Goal: Browse casually: Explore the website without a specific task or goal

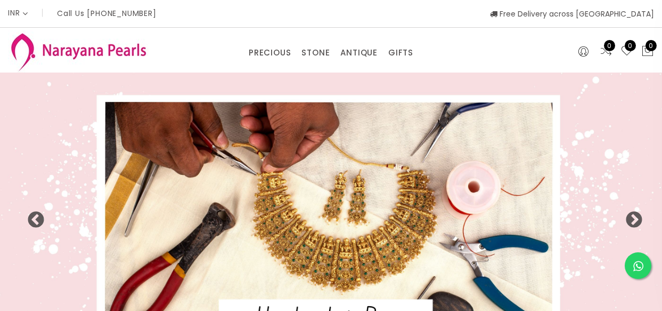
select select "INR"
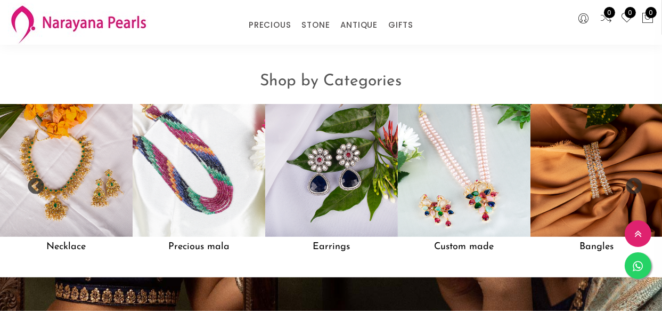
scroll to position [790, 0]
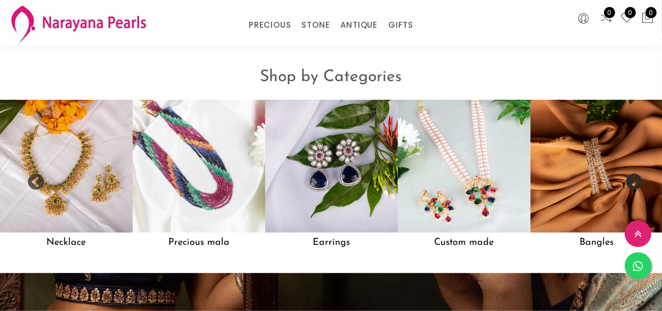
click at [632, 184] on button "Next" at bounding box center [630, 178] width 11 height 11
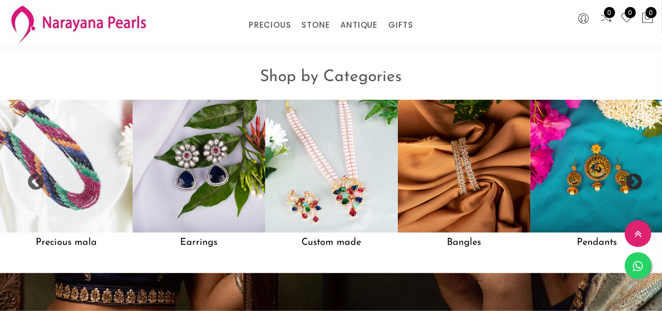
click at [632, 184] on button "Next" at bounding box center [630, 178] width 11 height 11
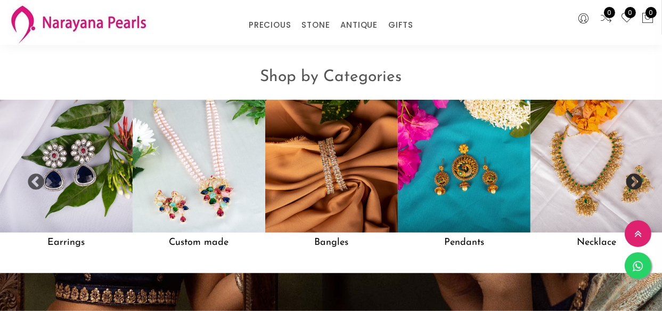
click at [632, 184] on button "Next" at bounding box center [630, 178] width 11 height 11
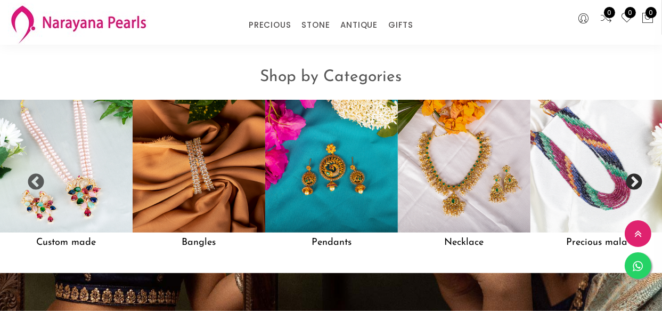
click at [632, 184] on button "Next" at bounding box center [630, 178] width 11 height 11
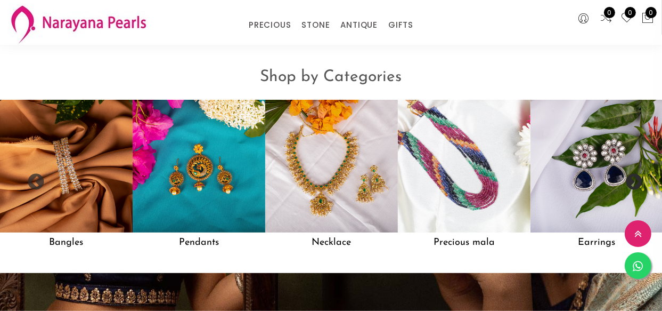
click at [632, 184] on button "Next" at bounding box center [630, 178] width 11 height 11
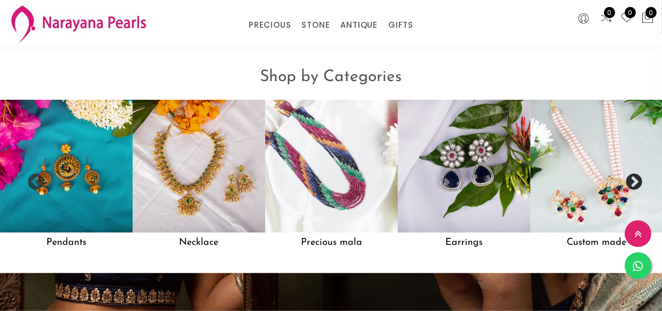
click at [631, 184] on button "Next" at bounding box center [630, 178] width 11 height 11
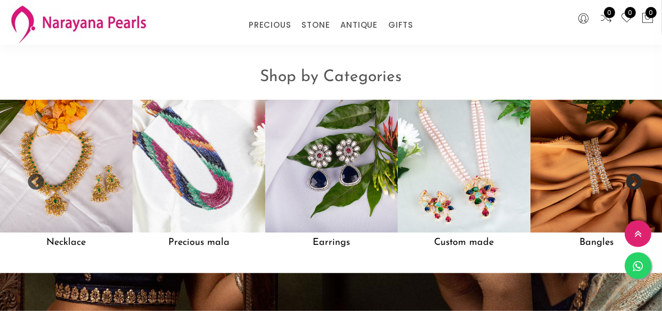
click at [631, 184] on button "Next" at bounding box center [630, 178] width 11 height 11
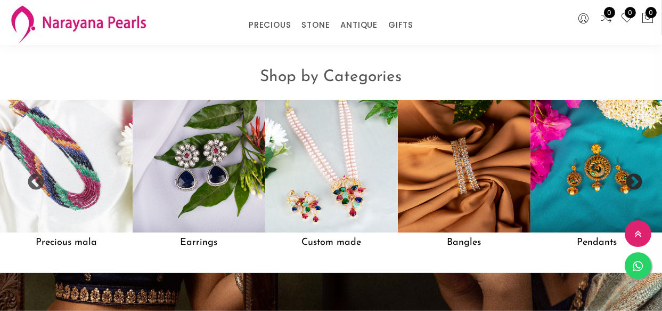
click at [631, 184] on button "Next" at bounding box center [630, 178] width 11 height 11
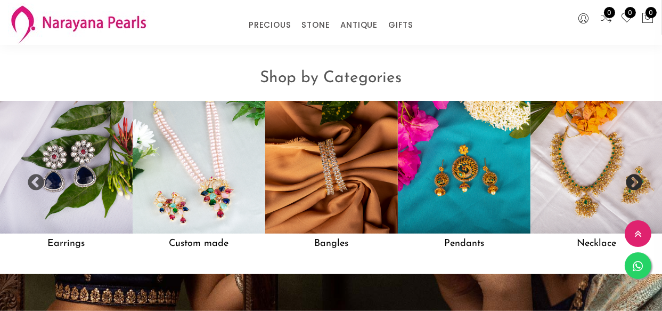
click at [631, 184] on button "Next" at bounding box center [630, 179] width 11 height 11
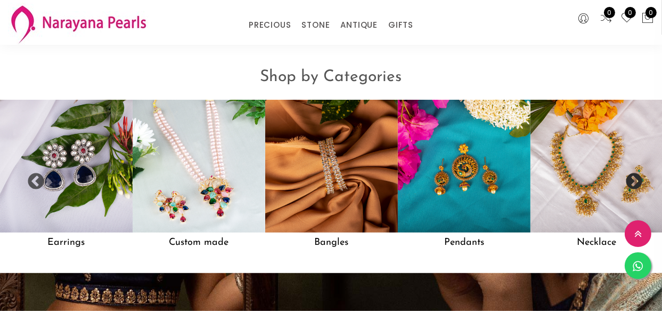
click at [631, 183] on button "Next" at bounding box center [630, 178] width 11 height 11
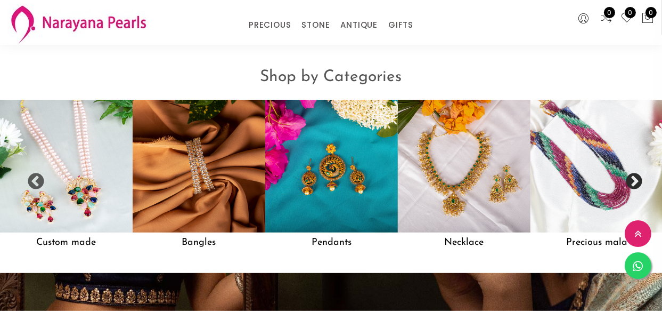
click at [631, 183] on button "Next" at bounding box center [630, 178] width 11 height 11
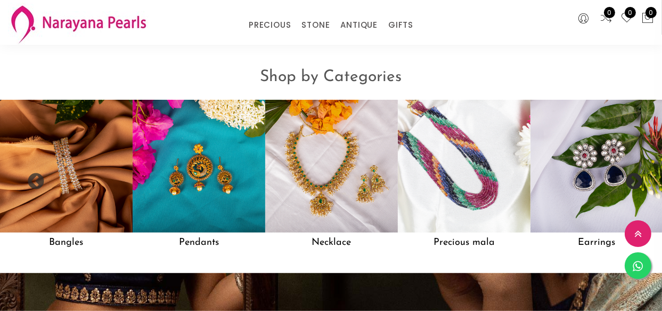
click at [631, 183] on button "Next" at bounding box center [630, 178] width 11 height 11
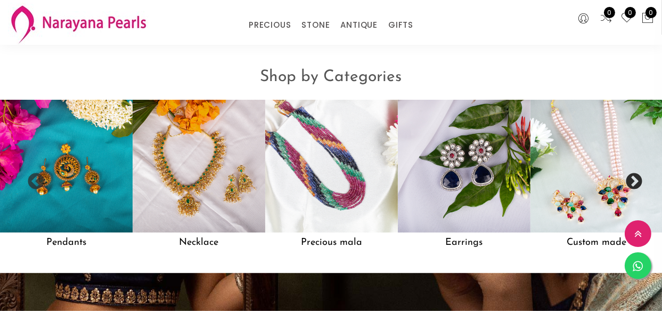
click at [631, 183] on button "Next" at bounding box center [630, 178] width 11 height 11
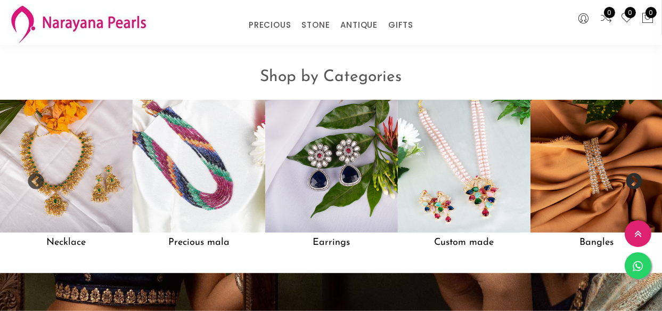
click at [631, 183] on button "Next" at bounding box center [630, 178] width 11 height 11
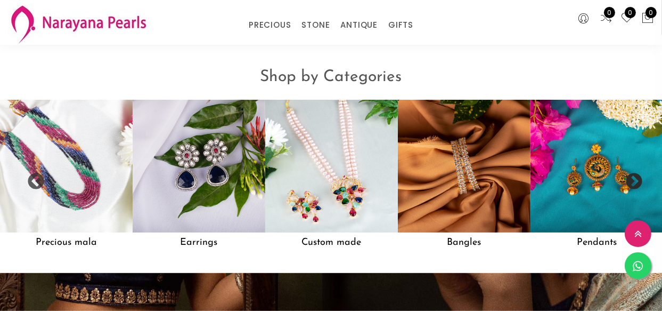
click at [631, 183] on button "Next" at bounding box center [630, 178] width 11 height 11
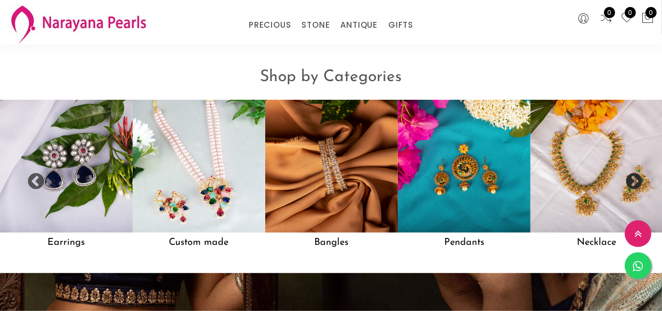
click at [631, 183] on button "Next" at bounding box center [630, 178] width 11 height 11
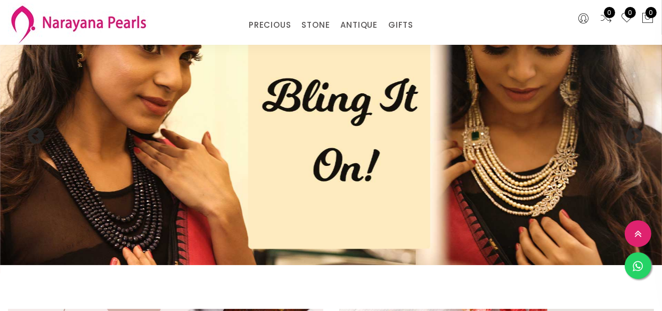
scroll to position [0, 0]
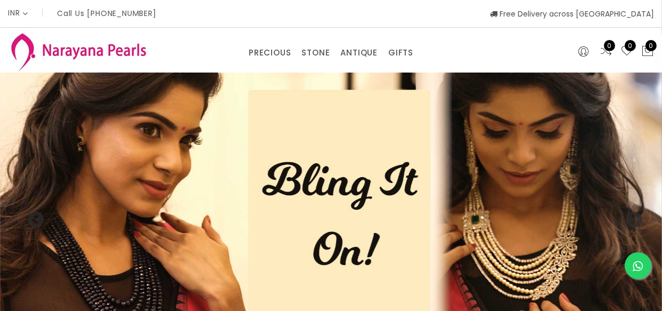
click at [144, 48] on div "PRECIOUS CUSTOM MADE-GEMS PRECIOUS [PERSON_NAME] EARRINGS / JHUMKAS NECKLACE AN…" at bounding box center [331, 49] width 442 height 21
